Goal: Transaction & Acquisition: Purchase product/service

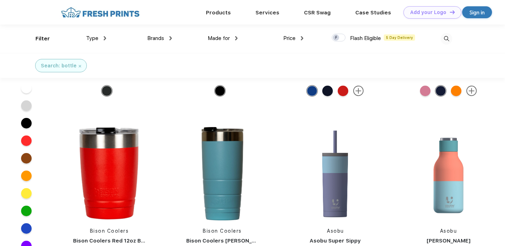
scroll to position [7820, 0]
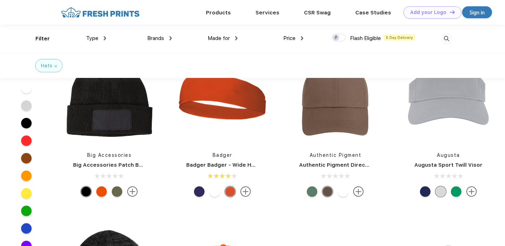
scroll to position [4852, 0]
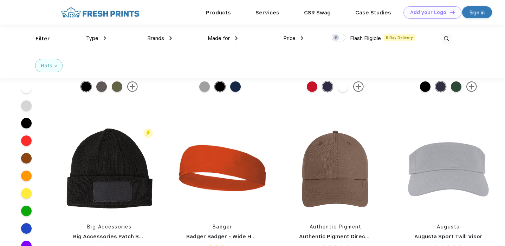
click at [168, 36] on div "Brands" at bounding box center [159, 38] width 25 height 8
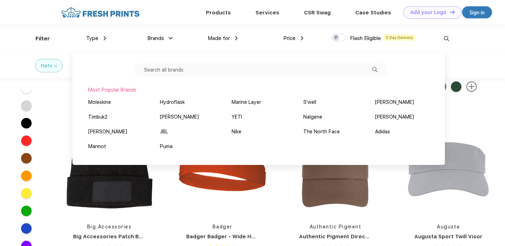
click at [168, 36] on div "Brands" at bounding box center [159, 38] width 25 height 8
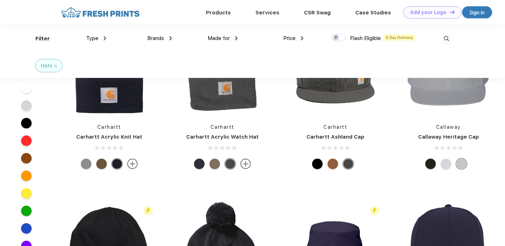
scroll to position [4541, 0]
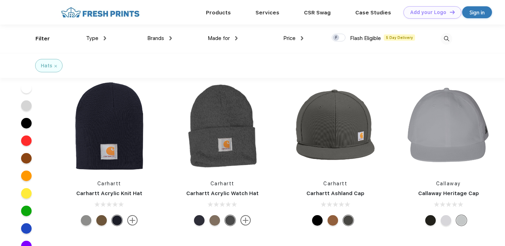
click at [168, 37] on div "Brands" at bounding box center [159, 38] width 25 height 8
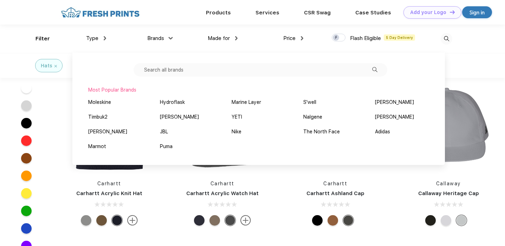
click at [168, 71] on input "text" at bounding box center [261, 69] width 254 height 13
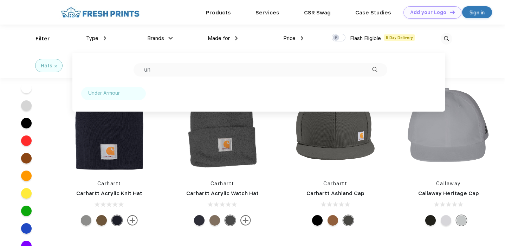
type input "un"
click at [121, 91] on div "Under Armour" at bounding box center [113, 93] width 65 height 13
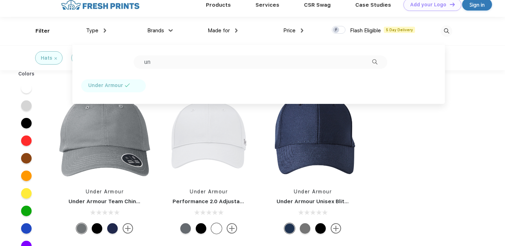
scroll to position [9, 0]
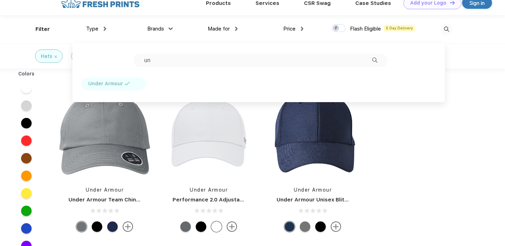
click at [453, 192] on div "Colors Under Armour Under Armour Team Chino Hat Under Armour Performance 2.0 Ad…" at bounding box center [252, 194] width 505 height 250
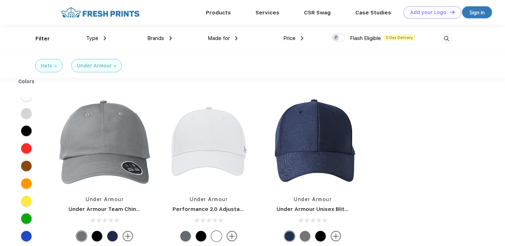
scroll to position [0, 0]
click at [222, 166] on img at bounding box center [208, 142] width 93 height 93
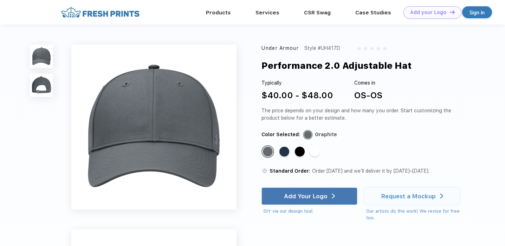
click at [42, 87] on img at bounding box center [41, 85] width 23 height 23
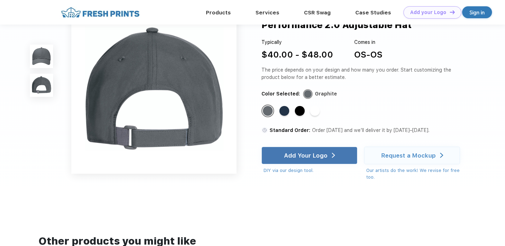
scroll to position [180, 0]
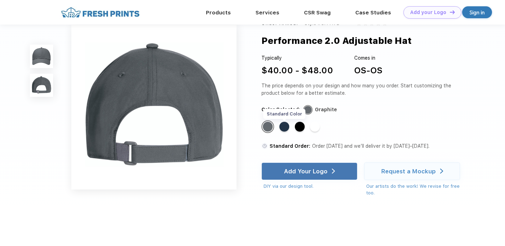
click at [284, 132] on div "Standard Color" at bounding box center [284, 127] width 10 height 10
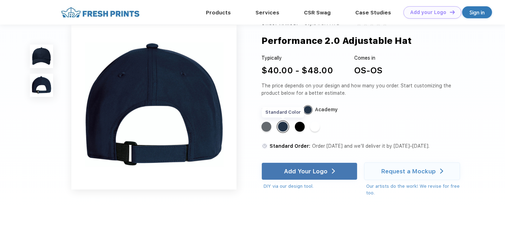
scroll to position [0, 0]
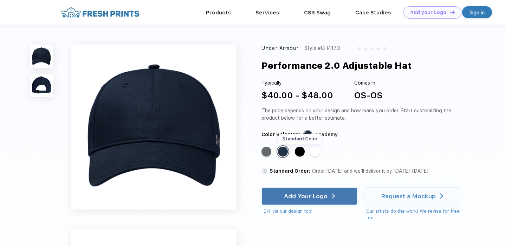
click at [300, 149] on div "Standard Color" at bounding box center [300, 152] width 10 height 10
click at [317, 152] on div "Standard Color" at bounding box center [315, 152] width 10 height 10
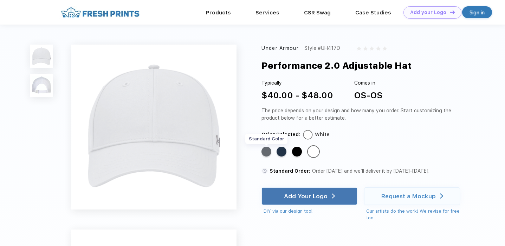
click at [265, 152] on div "Standard Color" at bounding box center [266, 152] width 10 height 10
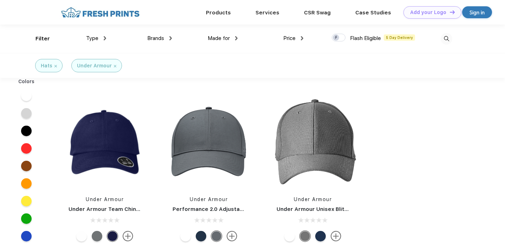
click at [116, 65] on div "Under Armour" at bounding box center [96, 65] width 51 height 13
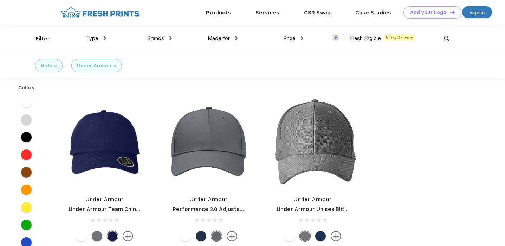
scroll to position [0, 0]
click at [114, 65] on img at bounding box center [115, 66] width 2 height 2
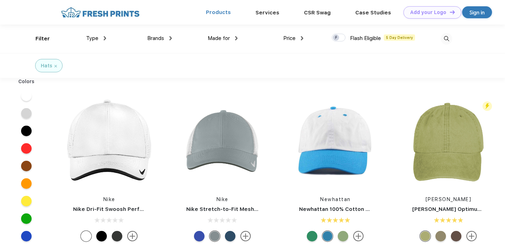
click at [222, 10] on link "Products" at bounding box center [218, 12] width 25 height 6
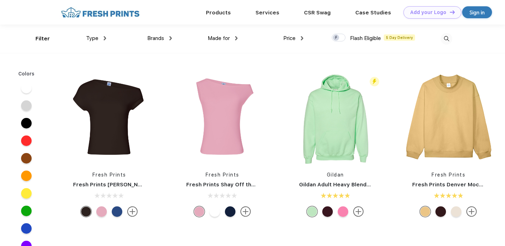
scroll to position [0, 0]
click at [74, 9] on img at bounding box center [100, 12] width 83 height 12
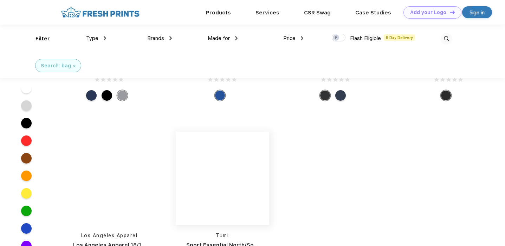
scroll to position [8295, 0]
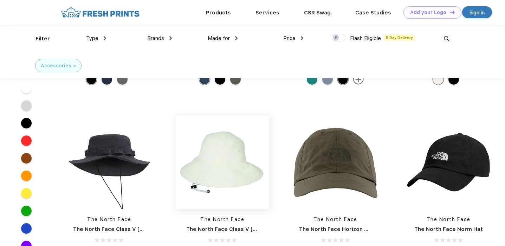
scroll to position [5671, 0]
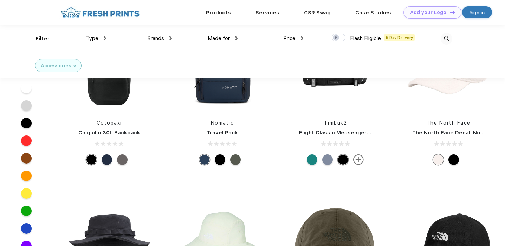
click at [105, 38] on img at bounding box center [105, 38] width 2 height 4
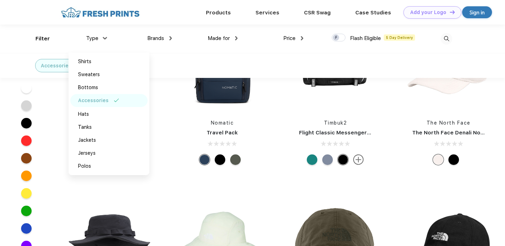
click at [109, 99] on div "Accessories" at bounding box center [108, 100] width 77 height 13
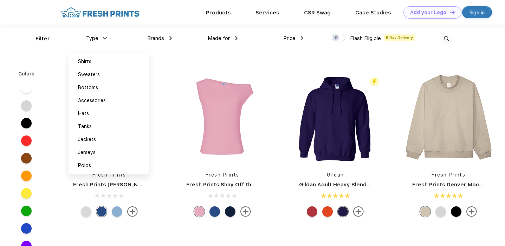
click at [443, 41] on img at bounding box center [447, 39] width 12 height 12
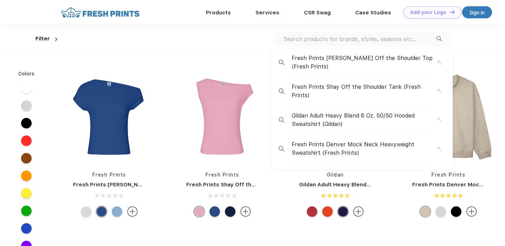
click at [485, 61] on div "Fresh Prints Fresh Prints Chloe Off the Shoulder Top Fresh Prints Fresh Prints …" at bounding box center [279, 234] width 452 height 354
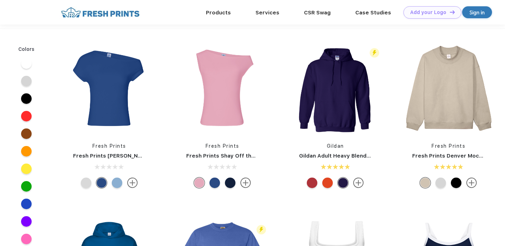
scroll to position [12, 0]
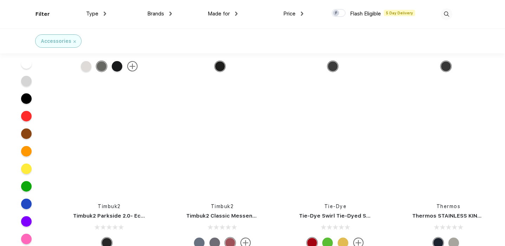
scroll to position [8531, 0]
